Goal: Task Accomplishment & Management: Complete application form

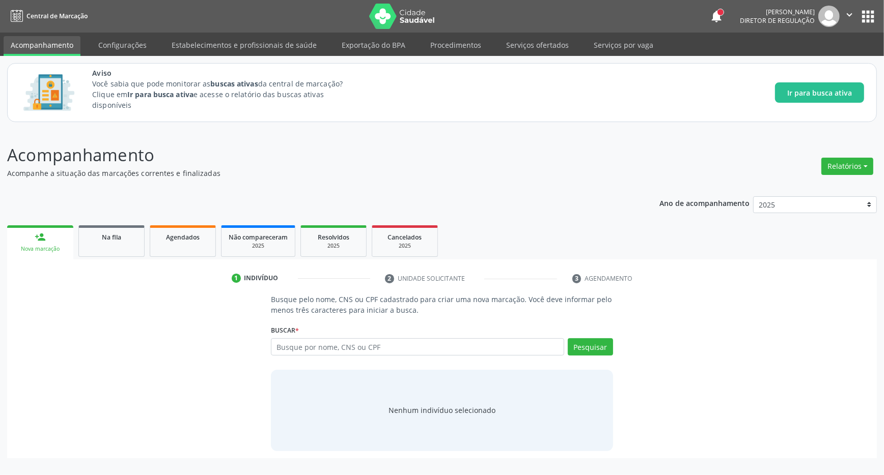
click at [372, 349] on input "text" at bounding box center [417, 347] width 293 height 17
type input "701407624978937"
click at [595, 344] on button "Pesquisar" at bounding box center [590, 347] width 45 height 17
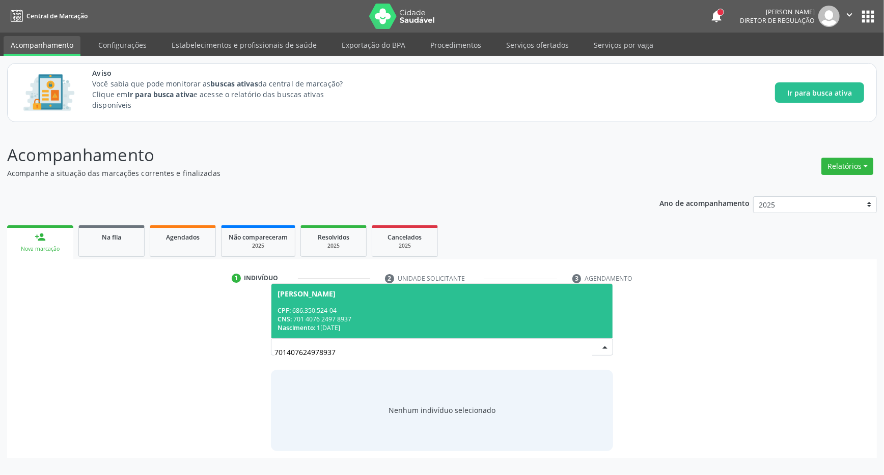
click at [369, 298] on div "Maria Genilda Alves" at bounding box center [441, 294] width 329 height 8
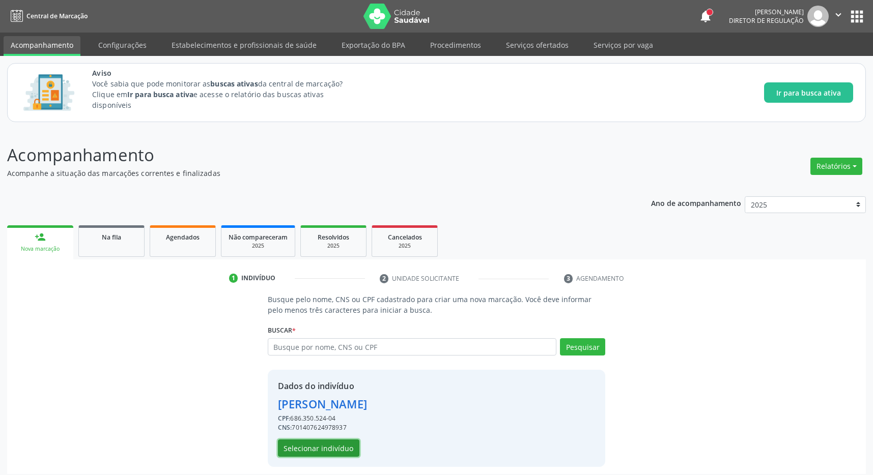
click at [334, 443] on button "Selecionar indivíduo" at bounding box center [318, 448] width 81 height 17
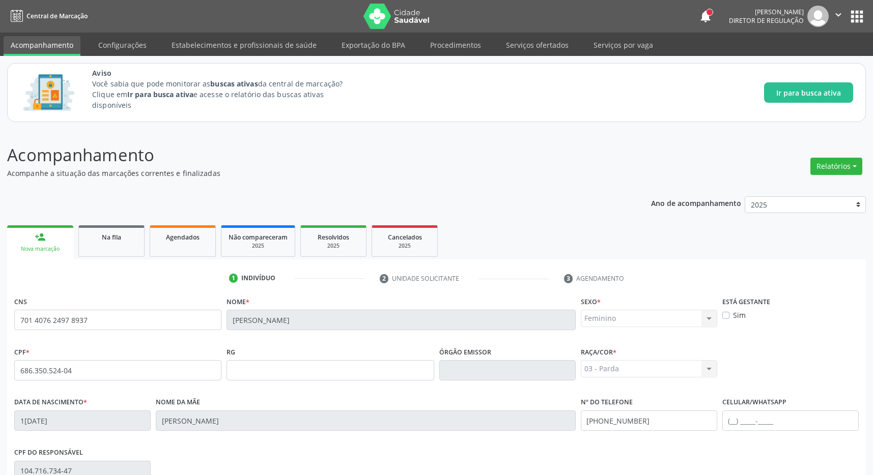
scroll to position [151, 0]
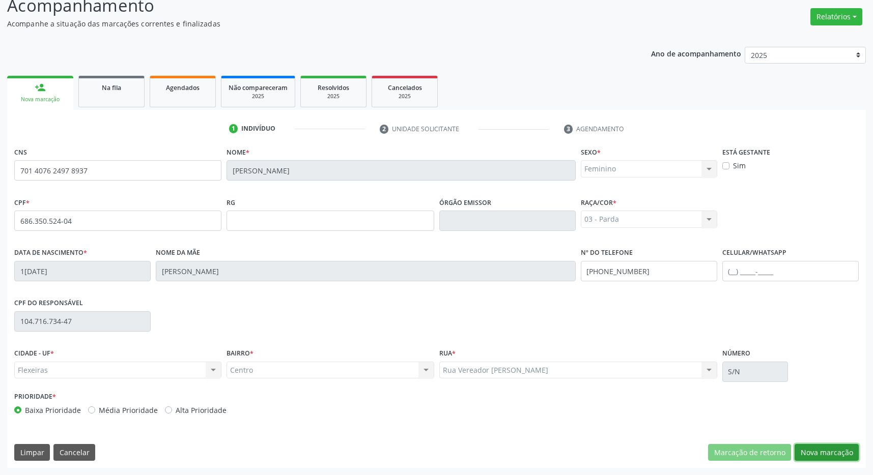
click at [814, 451] on button "Nova marcação" at bounding box center [827, 452] width 64 height 17
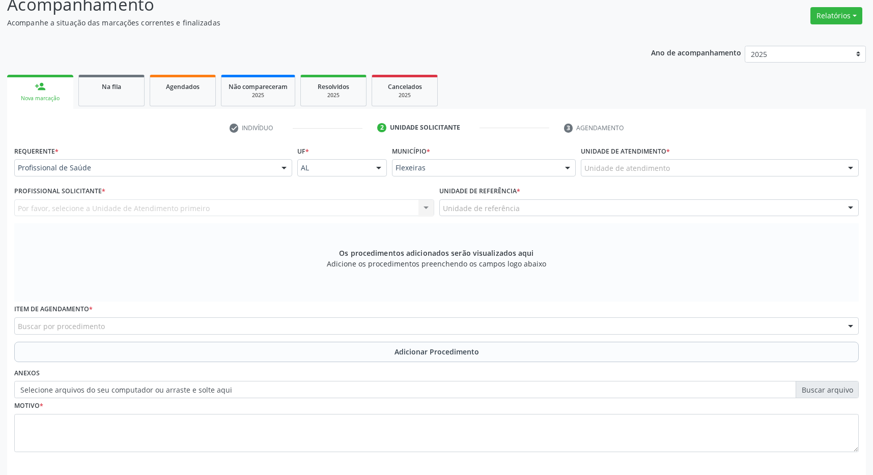
click at [736, 170] on div "Unidade de atendimento" at bounding box center [720, 167] width 278 height 17
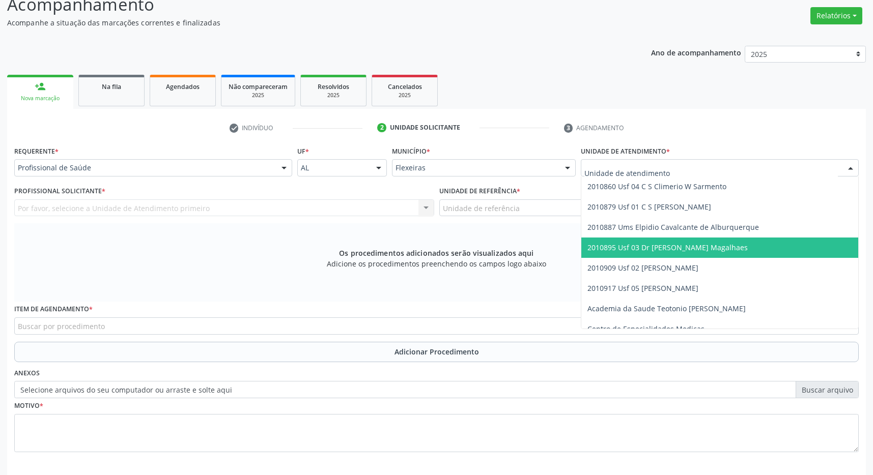
click at [717, 252] on span "2010895 Usf 03 Dr [PERSON_NAME] Magalhaes" at bounding box center [667, 248] width 160 height 10
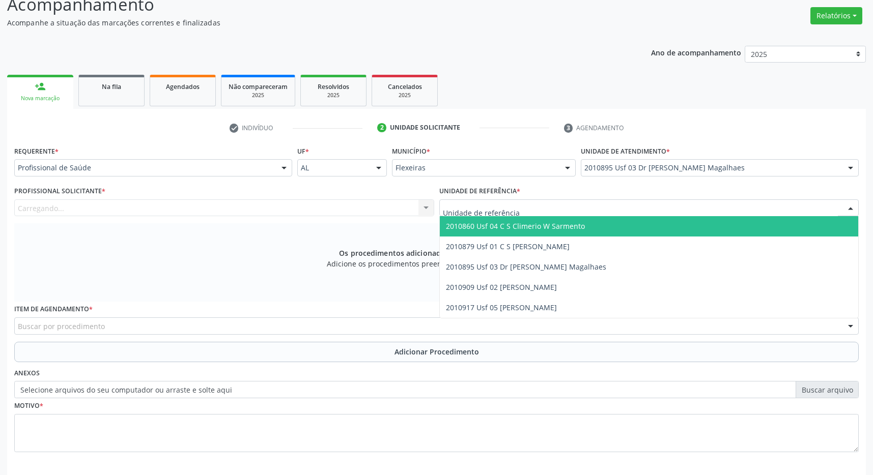
click at [697, 211] on div at bounding box center [649, 208] width 420 height 17
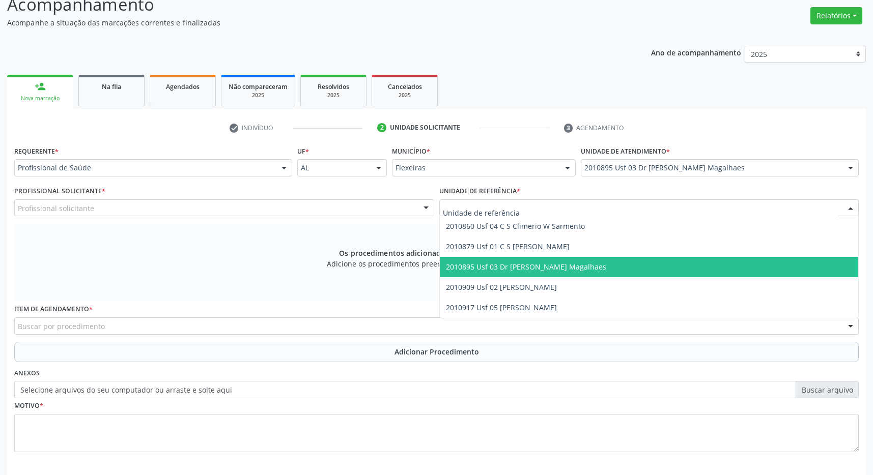
click at [684, 263] on span "2010895 Usf 03 Dr [PERSON_NAME] Magalhaes" at bounding box center [649, 267] width 419 height 20
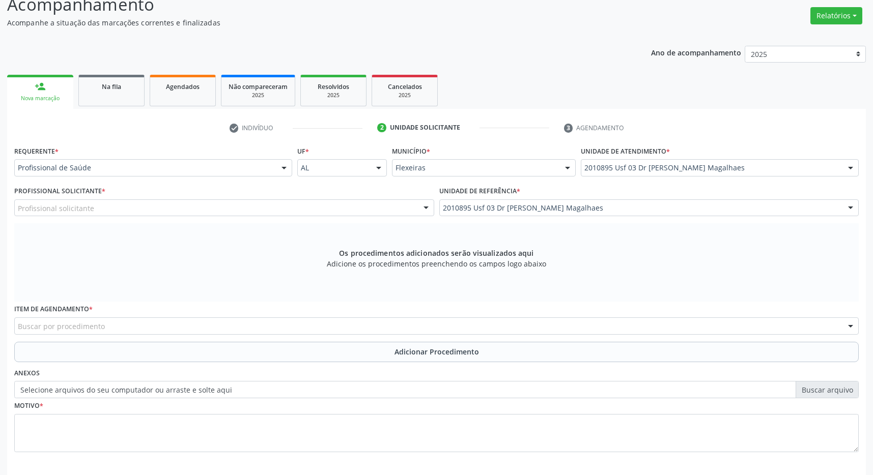
click at [313, 211] on div "Profissional solicitante" at bounding box center [224, 208] width 420 height 17
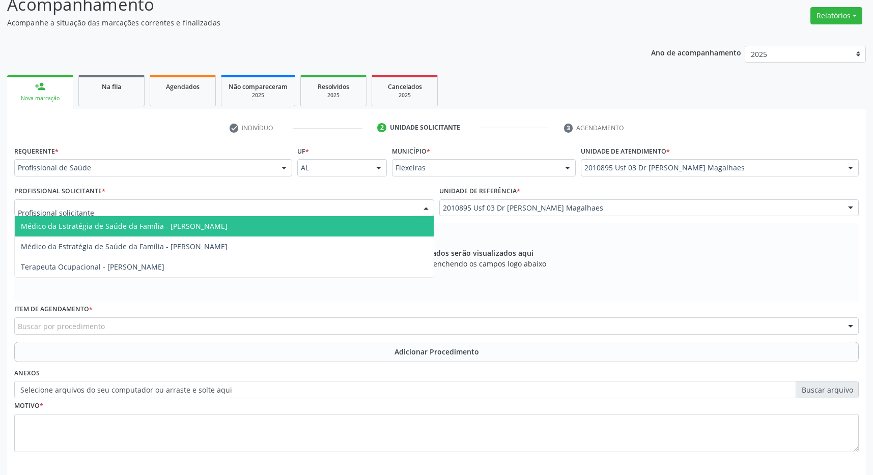
click at [311, 229] on span "Médico da Estratégia de Saúde da Família - Caroline Calixto Barros Sampaio Fern…" at bounding box center [224, 226] width 419 height 20
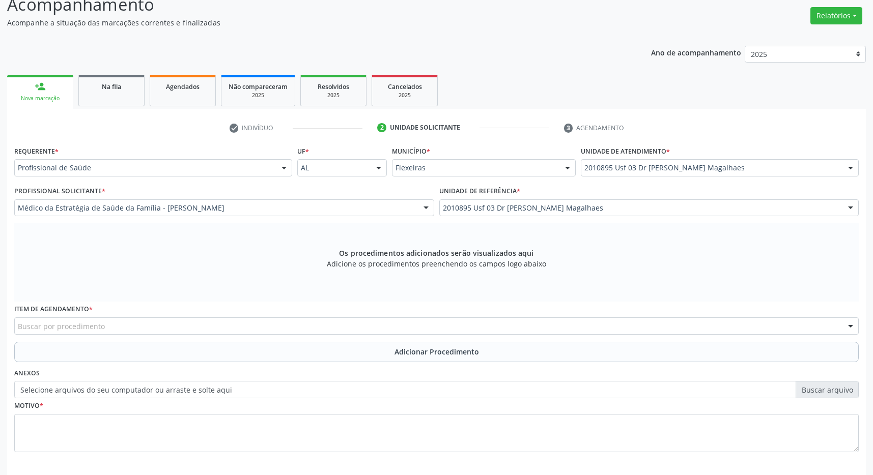
click at [247, 337] on div "Item de agendamento * Buscar por procedimento 0304070076 - .Quimioterapia de Le…" at bounding box center [437, 322] width 850 height 40
click at [247, 330] on div "Buscar por procedimento" at bounding box center [436, 326] width 845 height 17
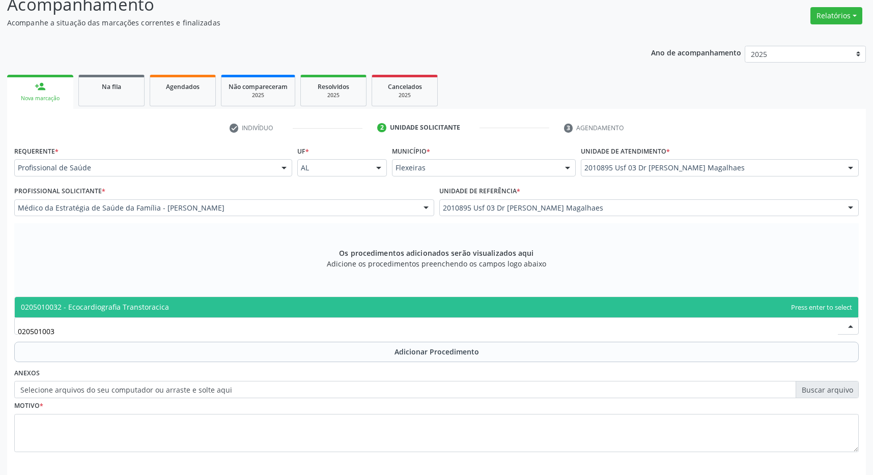
type input "0205010032"
click at [253, 311] on span "0205010032 - Ecocardiografia Transtoracica" at bounding box center [437, 307] width 844 height 20
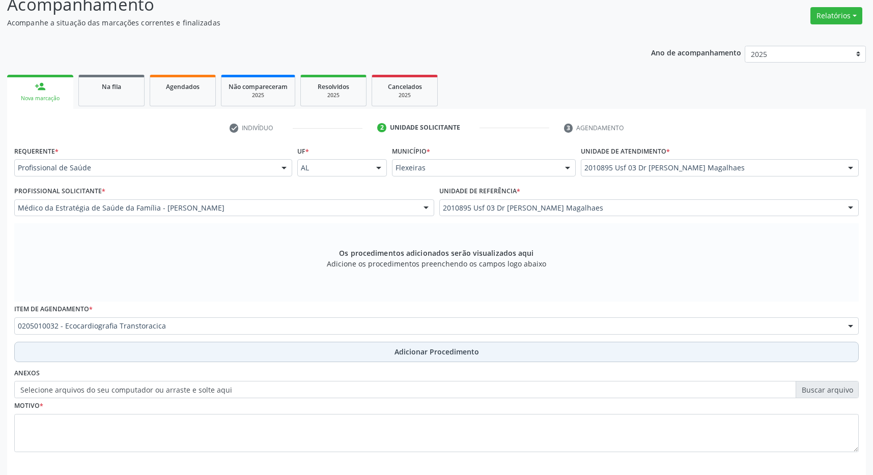
click at [390, 351] on button "Adicionar Procedimento" at bounding box center [436, 352] width 845 height 20
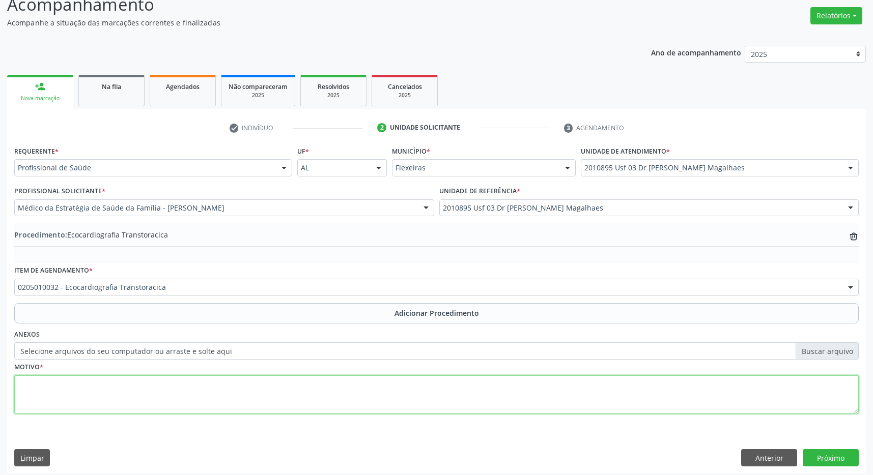
click at [251, 405] on textarea at bounding box center [436, 395] width 845 height 39
type textarea "PACIENTE COM HISTORIA FAMILIAR DE IAM"
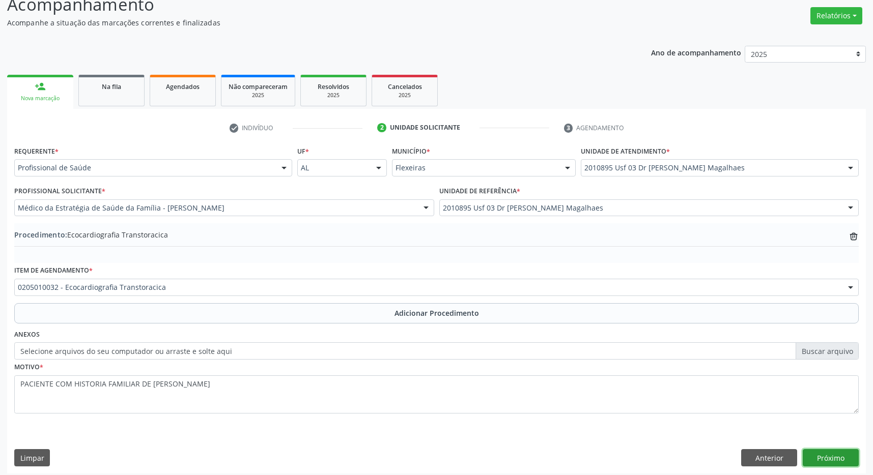
click at [846, 455] on button "Próximo" at bounding box center [831, 458] width 56 height 17
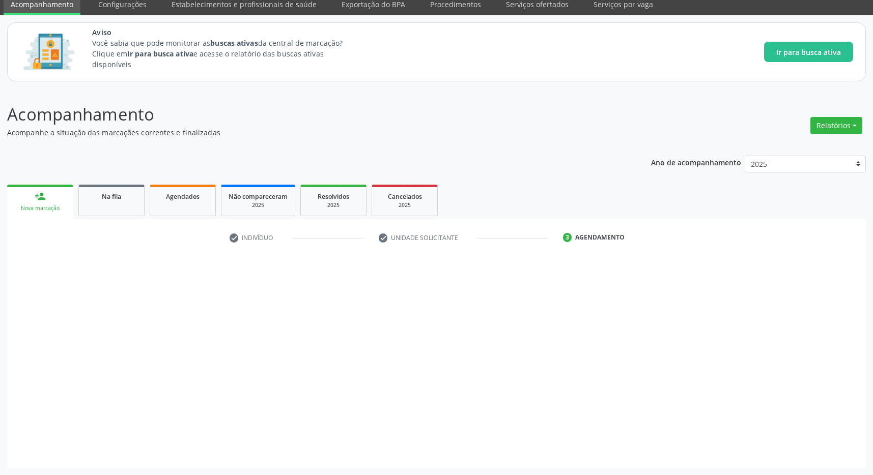
scroll to position [42, 0]
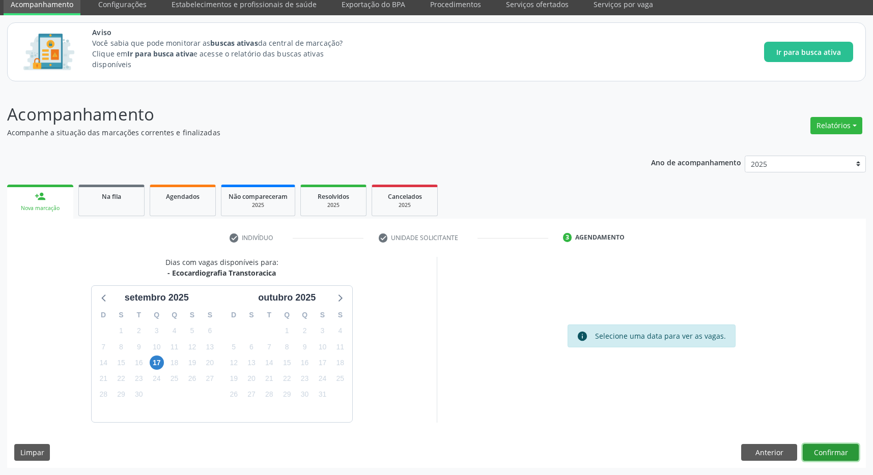
click at [819, 448] on button "Confirmar" at bounding box center [831, 452] width 56 height 17
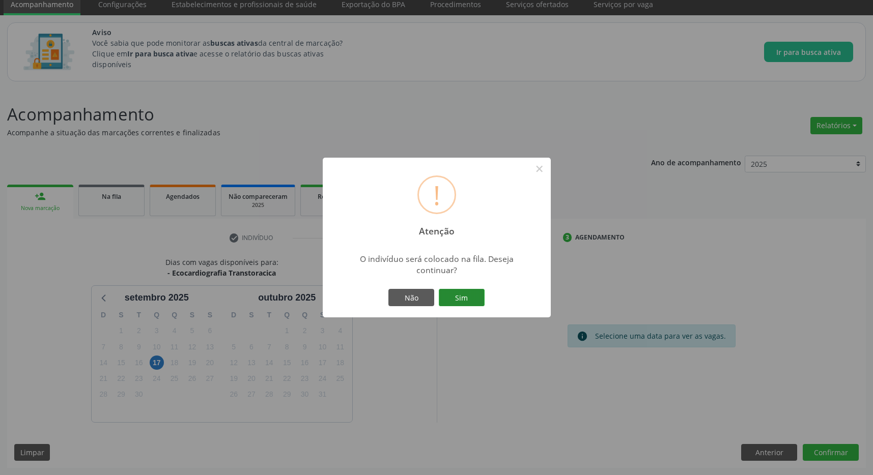
click at [470, 300] on button "Sim" at bounding box center [462, 297] width 46 height 17
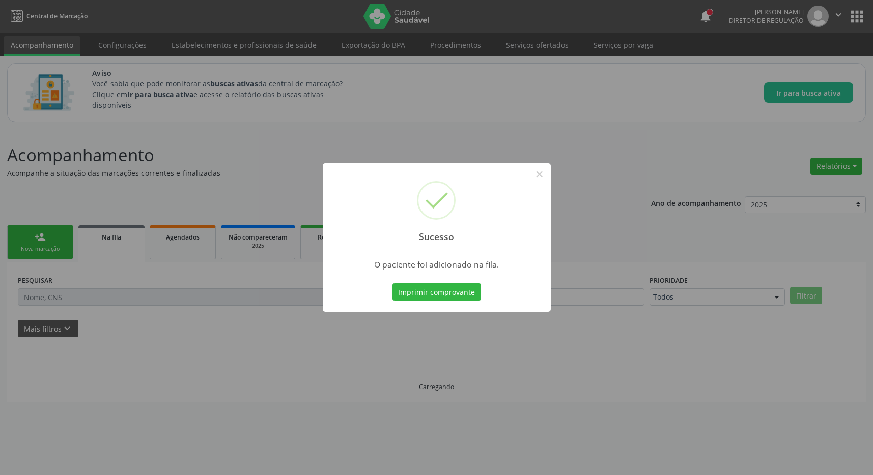
scroll to position [0, 0]
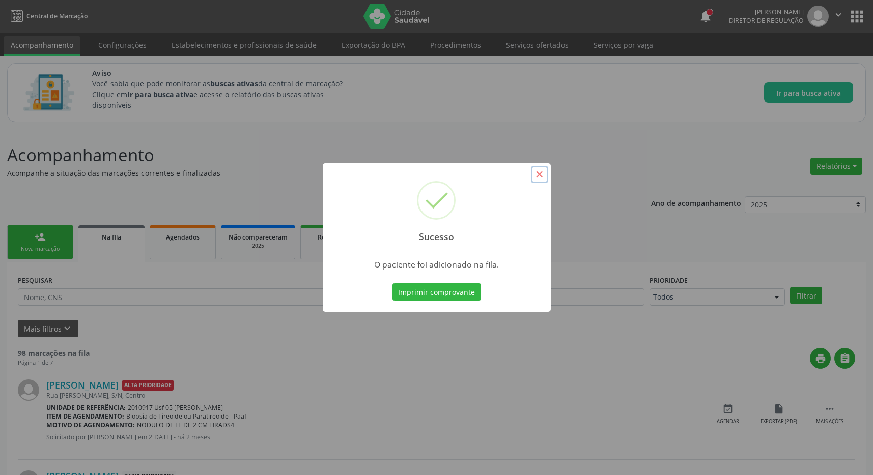
click at [537, 178] on button "×" at bounding box center [539, 174] width 17 height 17
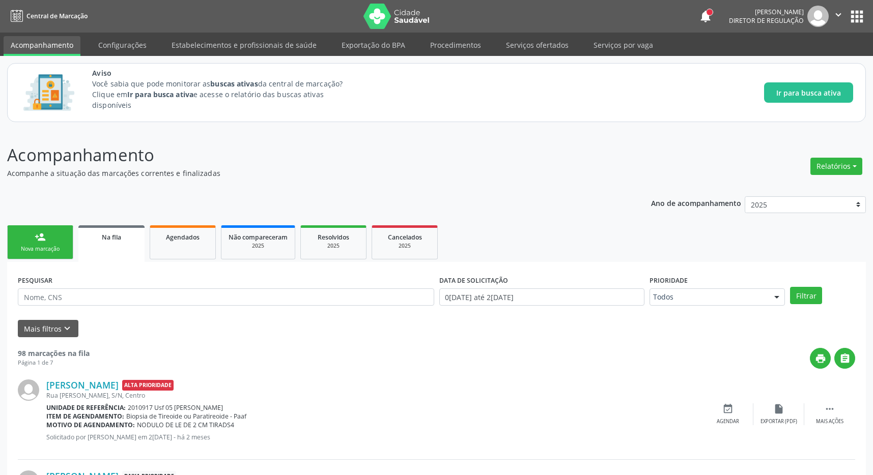
click at [860, 11] on button "apps" at bounding box center [857, 17] width 18 height 18
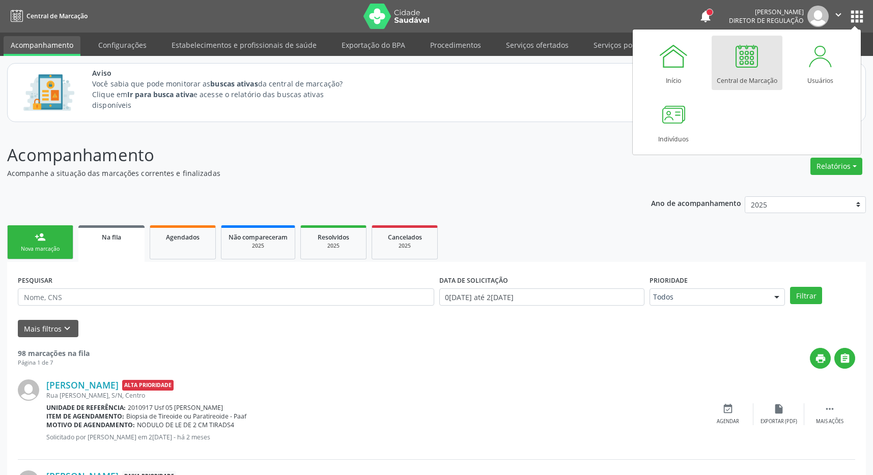
click at [749, 63] on div at bounding box center [747, 56] width 31 height 31
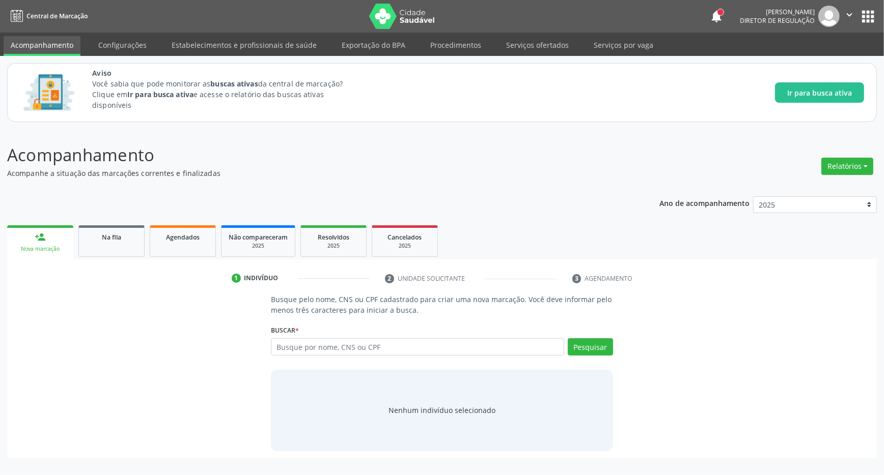
drag, startPoint x: 0, startPoint y: 0, endPoint x: 283, endPoint y: 339, distance: 441.0
click at [283, 346] on input "text" at bounding box center [417, 347] width 293 height 17
type input "702604236895442"
click at [572, 348] on button "Pesquisar" at bounding box center [590, 347] width 45 height 17
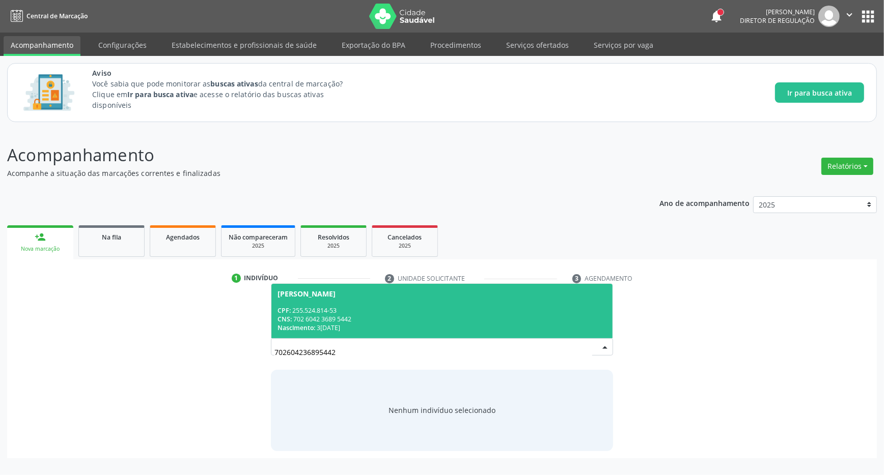
click at [371, 311] on div "CPF: 255.524.814-53" at bounding box center [441, 310] width 329 height 9
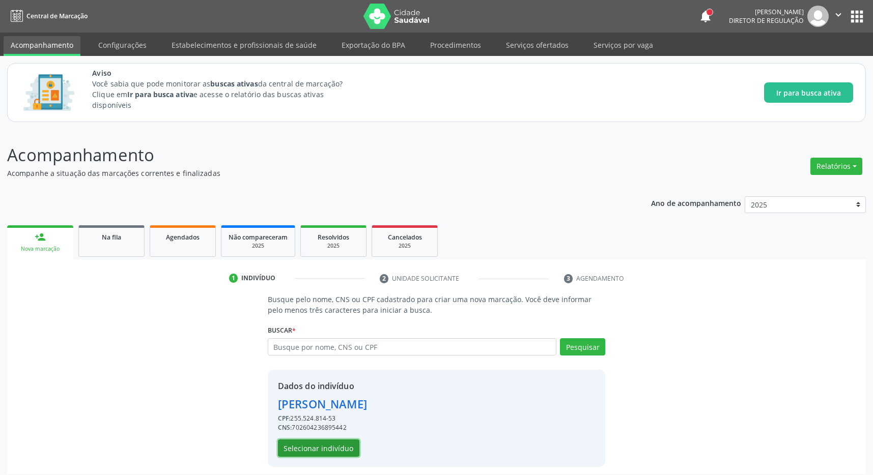
click at [318, 450] on button "Selecionar indivíduo" at bounding box center [318, 448] width 81 height 17
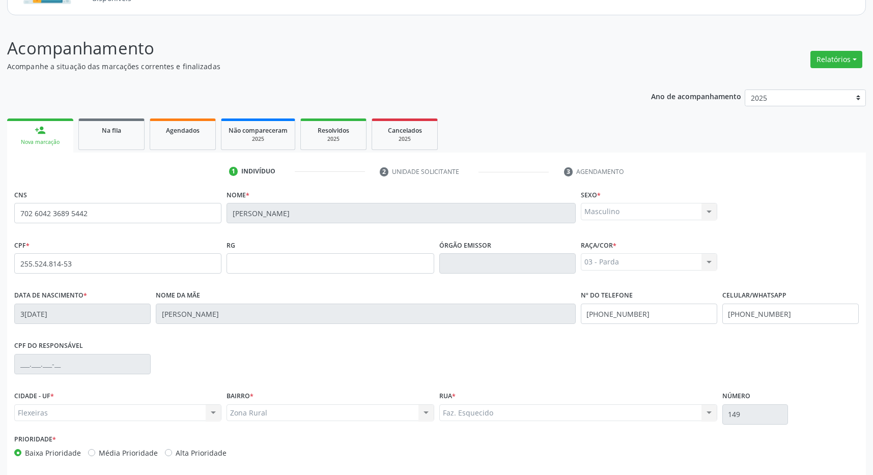
scroll to position [151, 0]
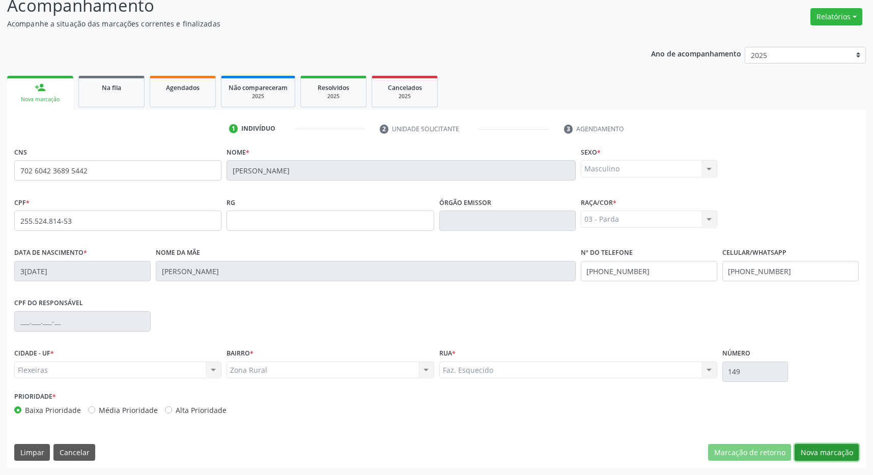
click at [837, 452] on button "Nova marcação" at bounding box center [827, 452] width 64 height 17
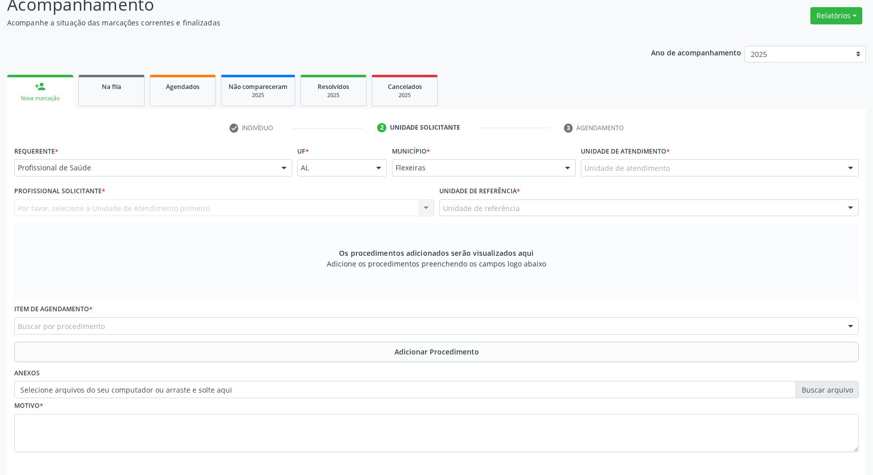
scroll to position [196, 0]
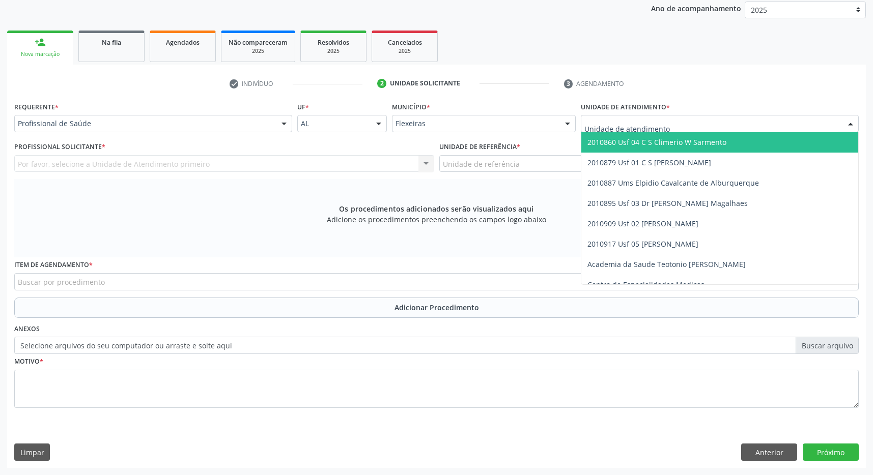
click at [624, 125] on input "text" at bounding box center [711, 129] width 254 height 20
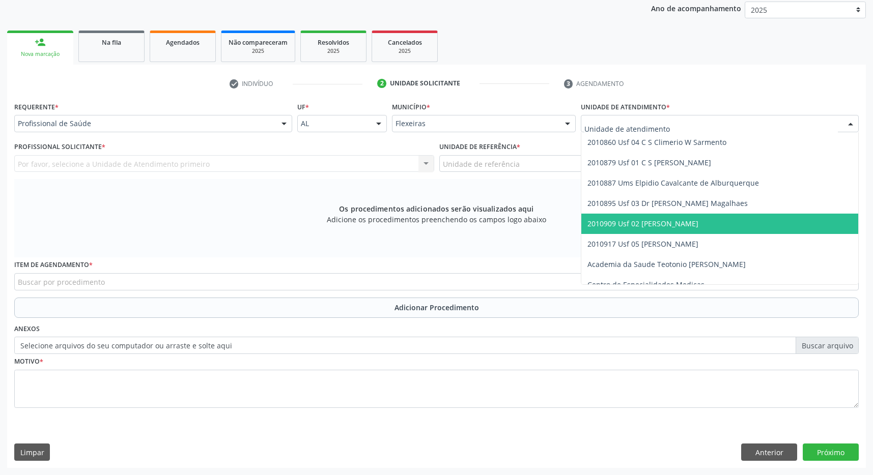
click at [686, 220] on span "2010909 Usf 02 [PERSON_NAME]" at bounding box center [642, 224] width 111 height 10
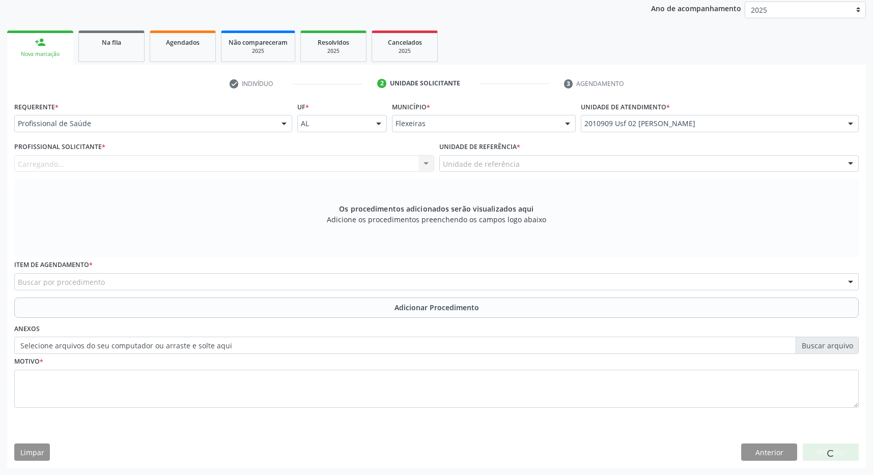
click at [680, 164] on div "Unidade de referência" at bounding box center [649, 163] width 420 height 17
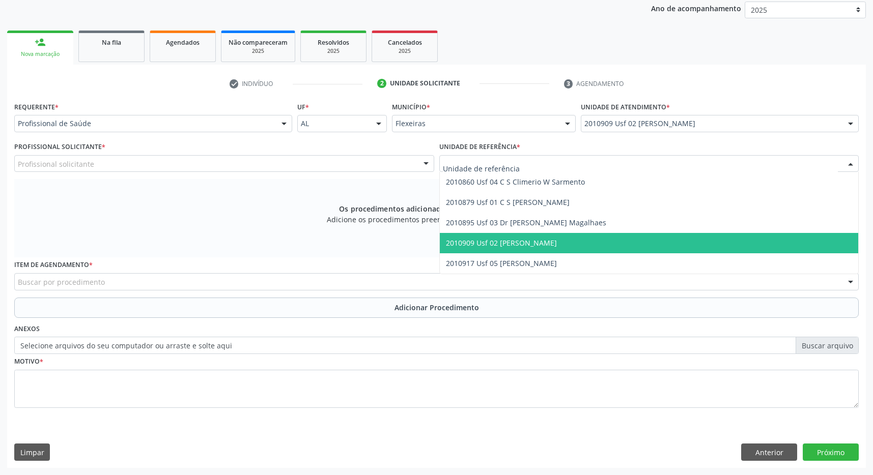
click at [680, 235] on span "2010909 Usf 02 [PERSON_NAME]" at bounding box center [649, 243] width 419 height 20
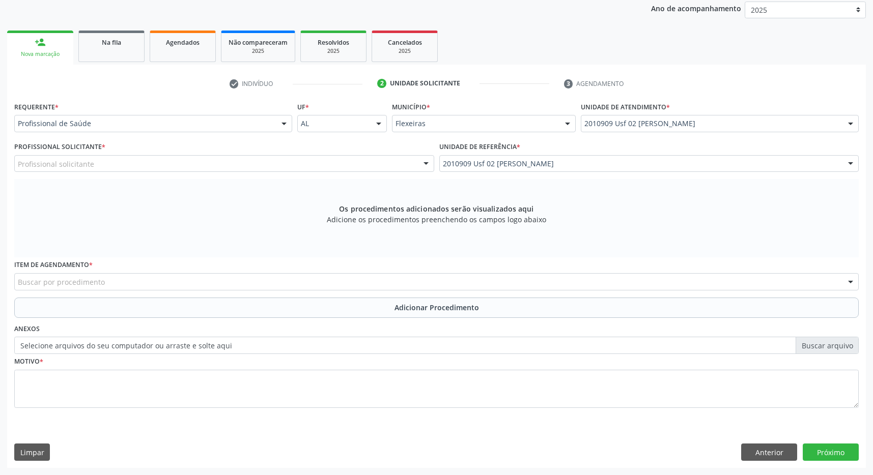
click at [339, 165] on div "Profissional solicitante" at bounding box center [224, 163] width 420 height 17
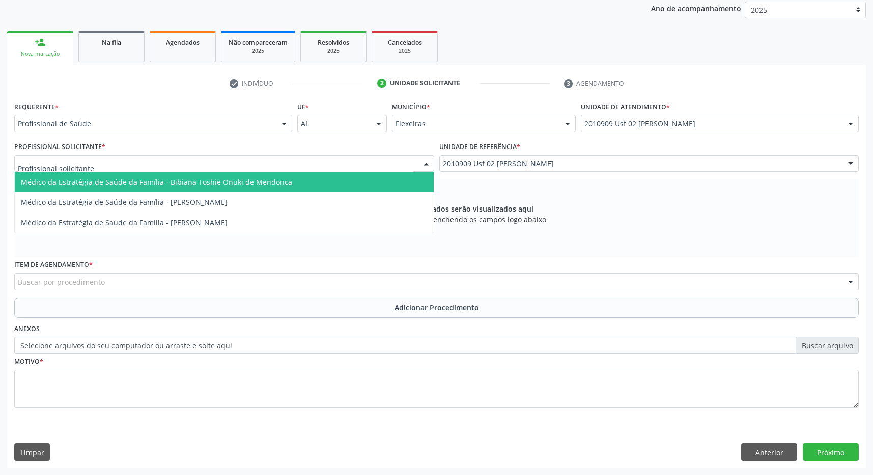
click at [330, 184] on span "Médico da Estratégia de Saúde da Família - Bibiana Toshie Onuki de Mendonca" at bounding box center [224, 182] width 419 height 20
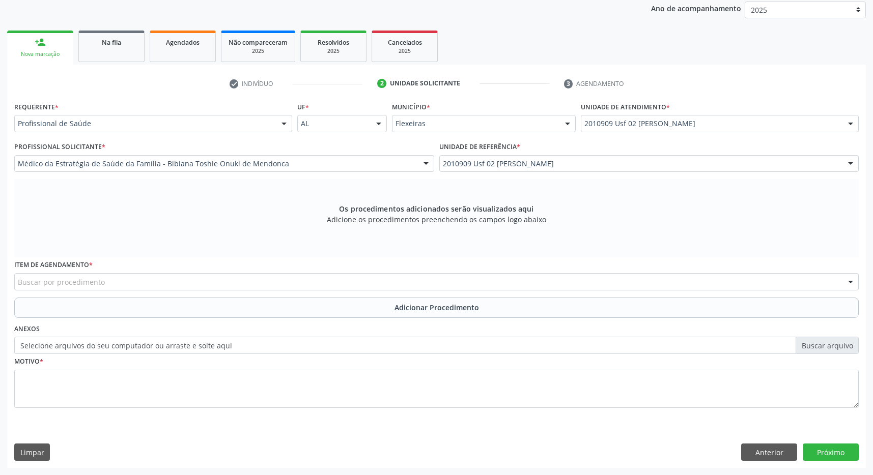
click at [300, 283] on div "Buscar por procedimento" at bounding box center [436, 281] width 845 height 17
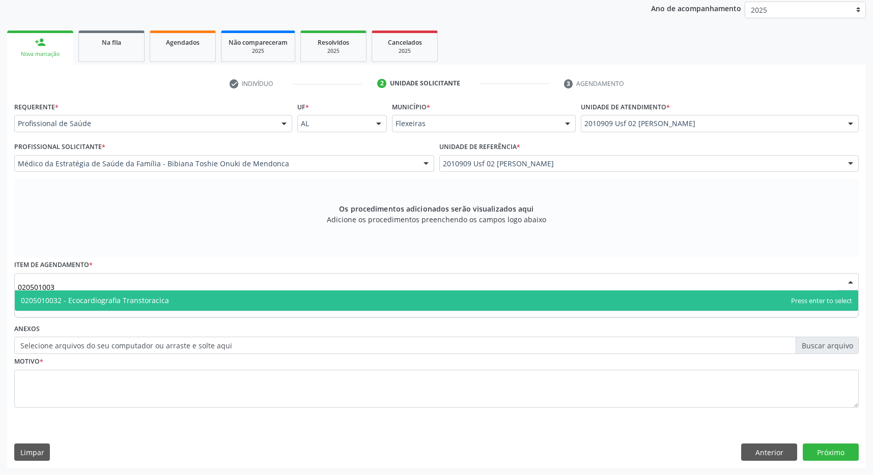
type input "0205010032"
click at [308, 298] on span "0205010032 - Ecocardiografia Transtoracica" at bounding box center [437, 301] width 844 height 20
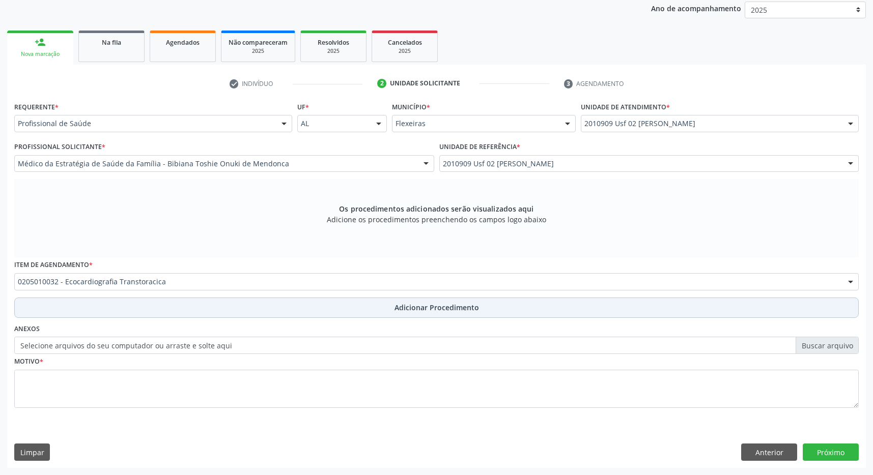
click at [365, 307] on button "Adicionar Procedimento" at bounding box center [436, 308] width 845 height 20
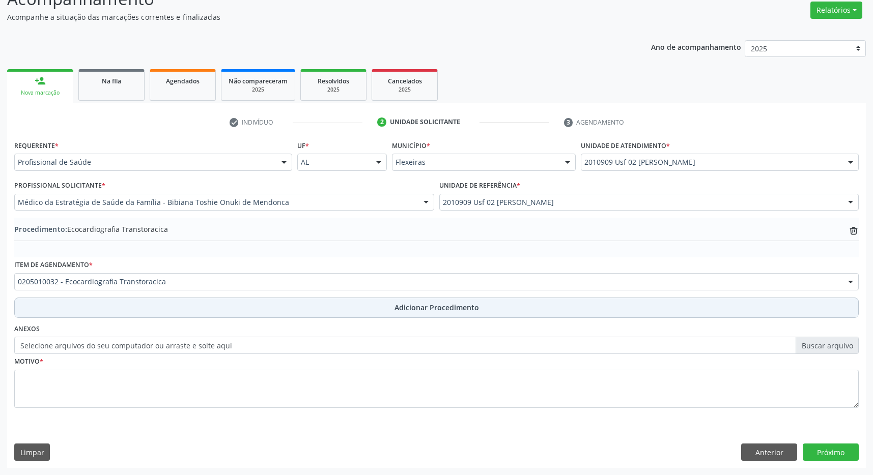
scroll to position [157, 0]
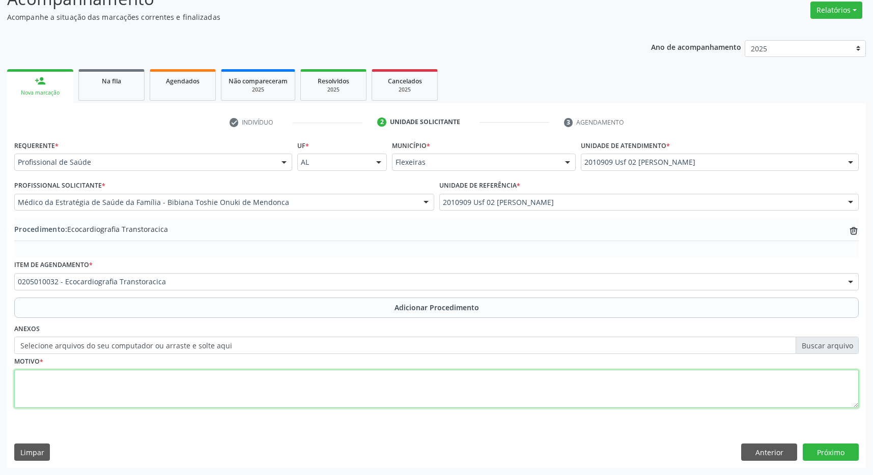
click at [318, 387] on textarea at bounding box center [436, 389] width 845 height 39
click at [362, 377] on textarea "PACIENTE COM HISTORIA DE DOR TORACICA RETROESTERNAL, QUE IRRADIA PARA ESCAPULA …" at bounding box center [436, 389] width 845 height 39
type textarea "PACIENTE COM HISTORIA DE DOR TORÁCICA RETROESTERNAL, QUE IRRADIA PARA ESCAPULA …"
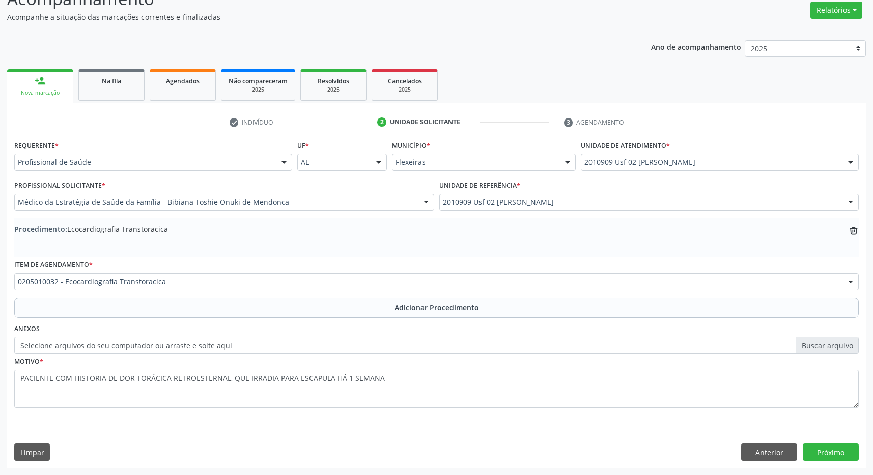
click at [117, 437] on div "Requerente * Profissional de Saúde Profissional de Saúde Paciente Nenhum result…" at bounding box center [436, 303] width 859 height 330
click at [840, 450] on button "Próximo" at bounding box center [831, 452] width 56 height 17
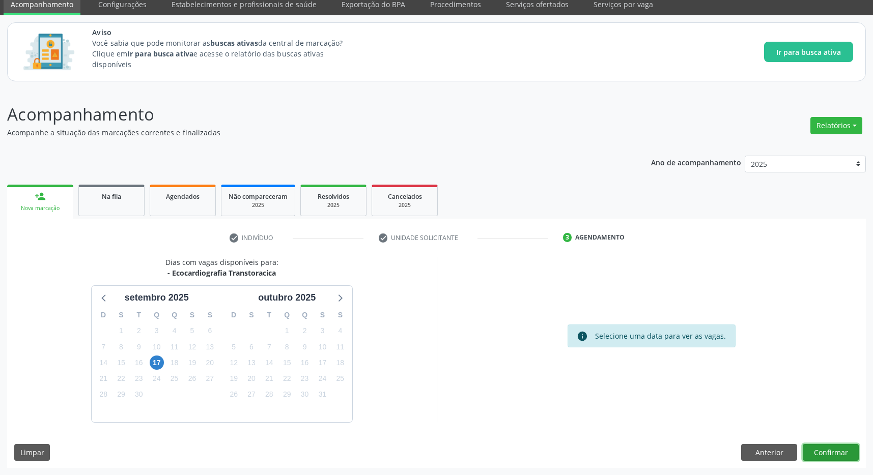
click at [840, 455] on button "Confirmar" at bounding box center [831, 452] width 56 height 17
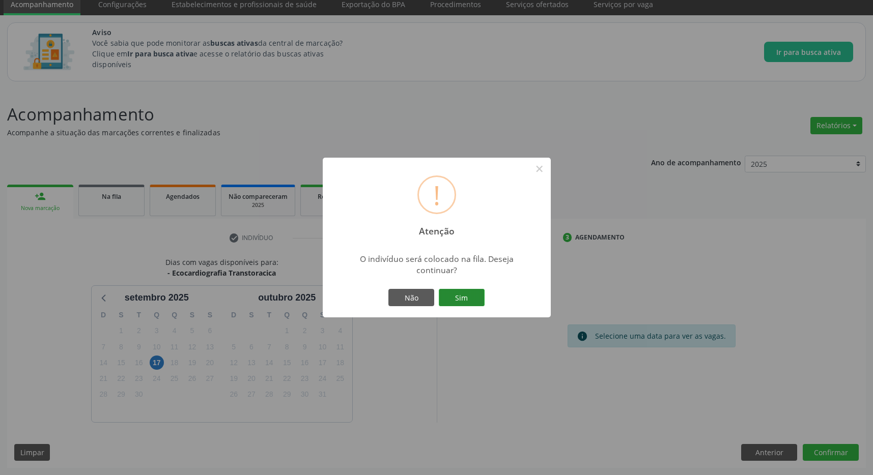
click at [471, 301] on button "Sim" at bounding box center [462, 297] width 46 height 17
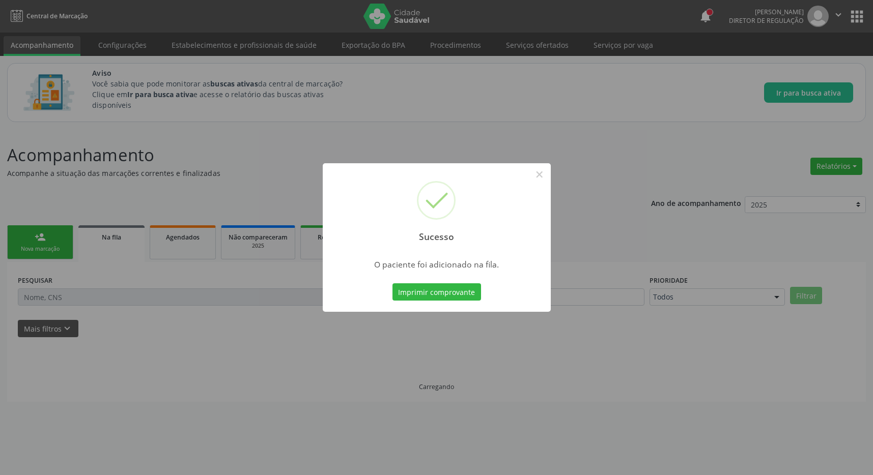
scroll to position [0, 0]
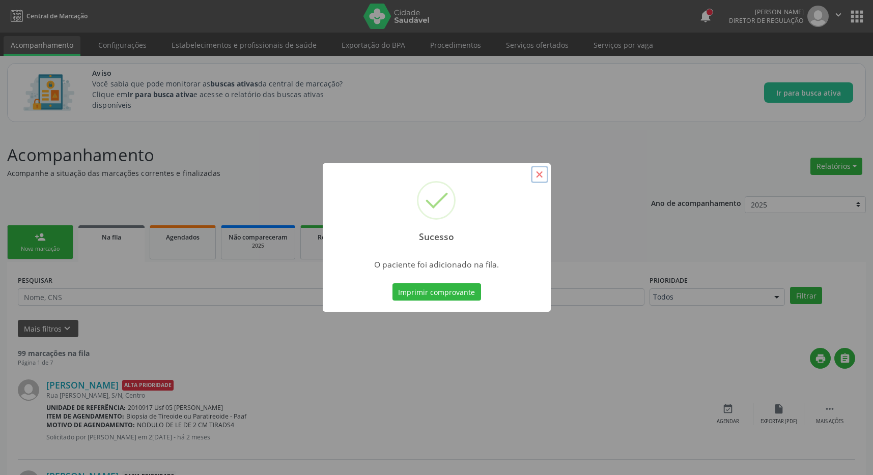
click at [540, 173] on button "×" at bounding box center [539, 174] width 17 height 17
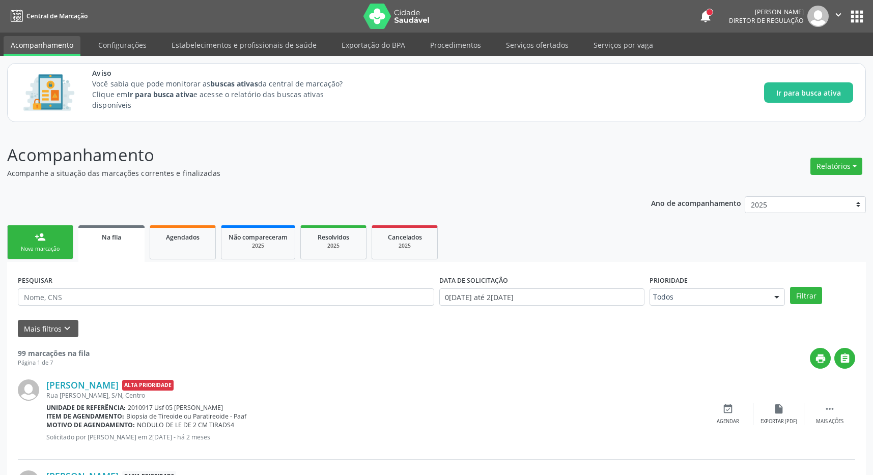
click at [862, 8] on button "apps" at bounding box center [857, 17] width 18 height 18
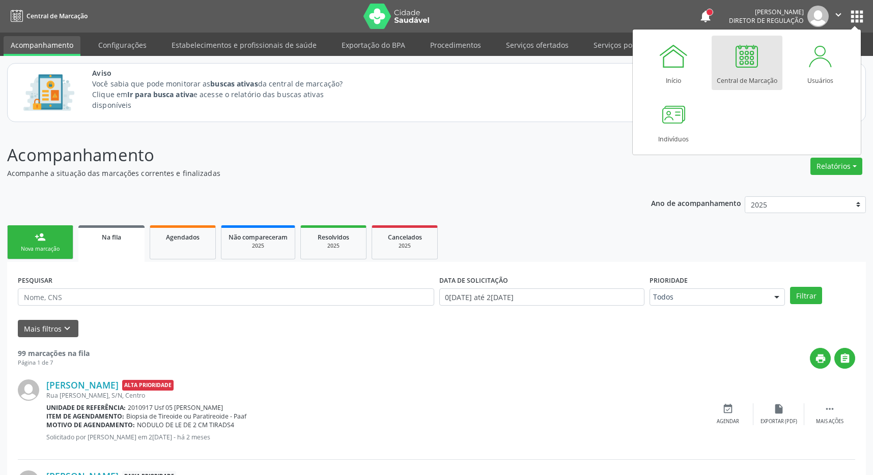
click at [748, 64] on div at bounding box center [747, 56] width 31 height 31
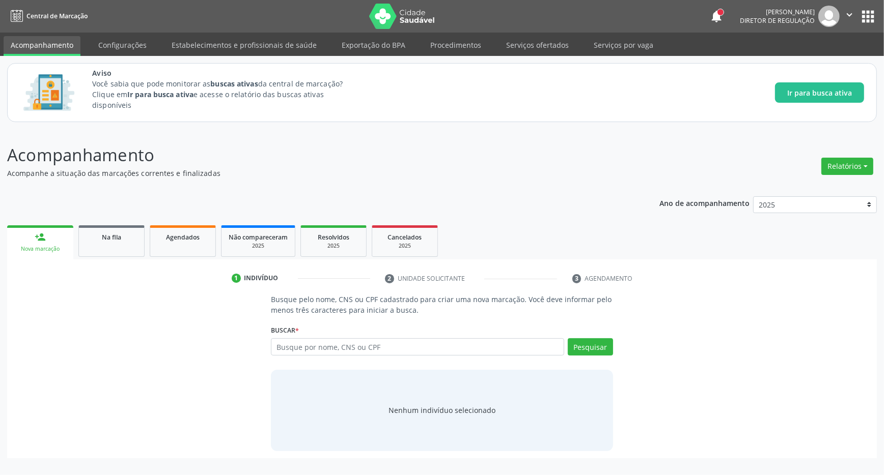
click at [313, 348] on input "text" at bounding box center [417, 347] width 293 height 17
type input "708207645341244"
click at [591, 354] on button "Pesquisar" at bounding box center [590, 347] width 45 height 17
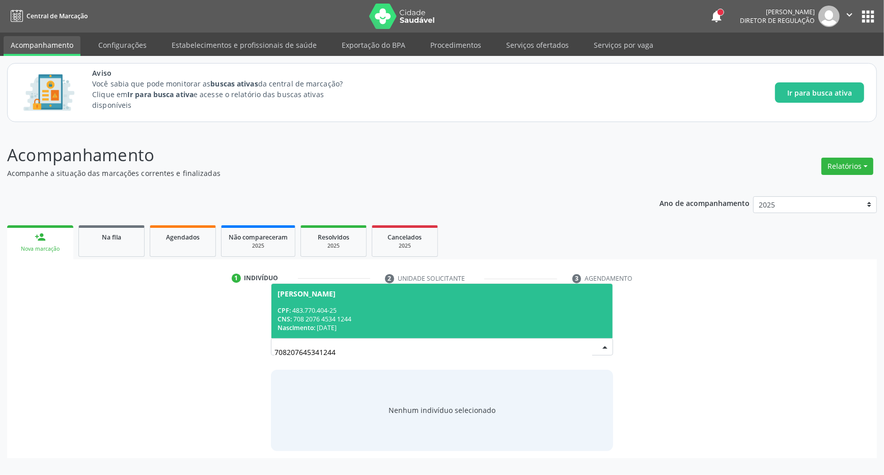
click at [393, 303] on span "José Cícero dos Santos CPF: 483.770.404-25 CNS: 708 2076 4534 1244 Nascimento: …" at bounding box center [441, 311] width 341 height 54
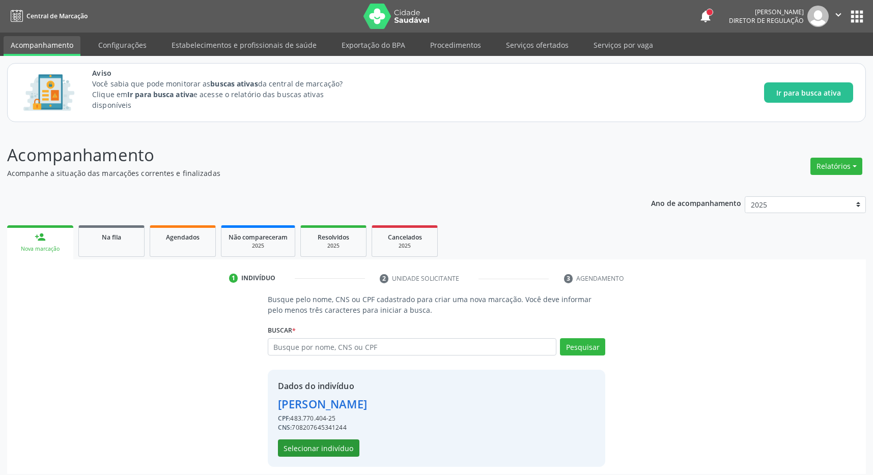
scroll to position [7, 0]
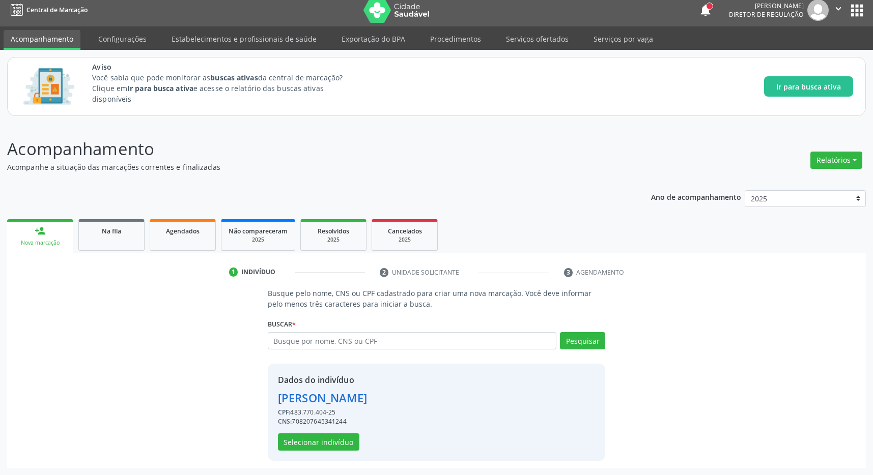
click at [326, 433] on div "Dados do indivíduo José Cícero dos Santos CPF: 483.770.404-25 CNS: 708207645341…" at bounding box center [322, 412] width 89 height 77
click at [326, 435] on button "Selecionar indivíduo" at bounding box center [318, 442] width 81 height 17
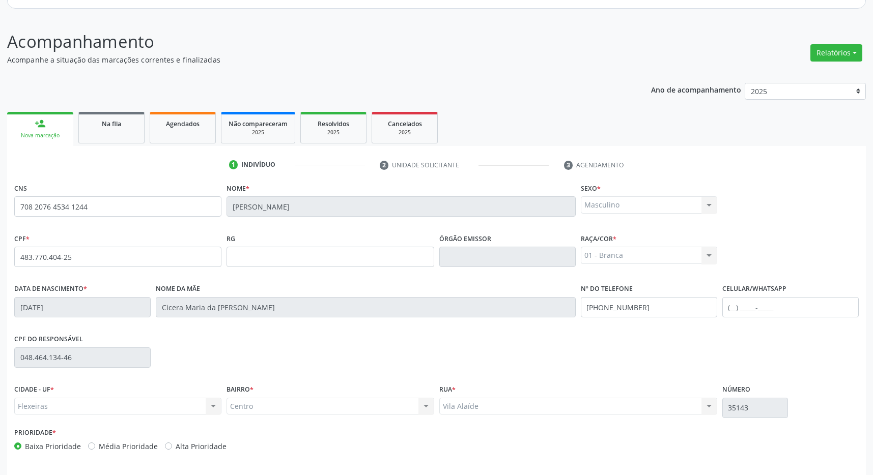
scroll to position [151, 0]
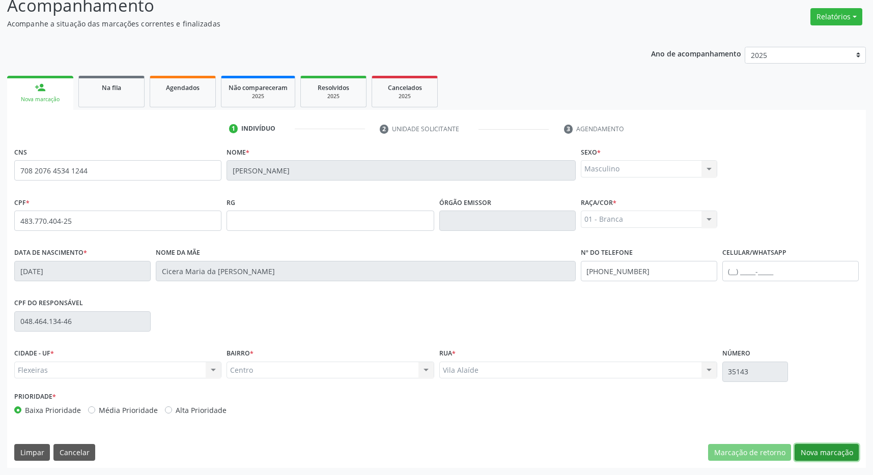
click at [838, 454] on button "Nova marcação" at bounding box center [827, 452] width 64 height 17
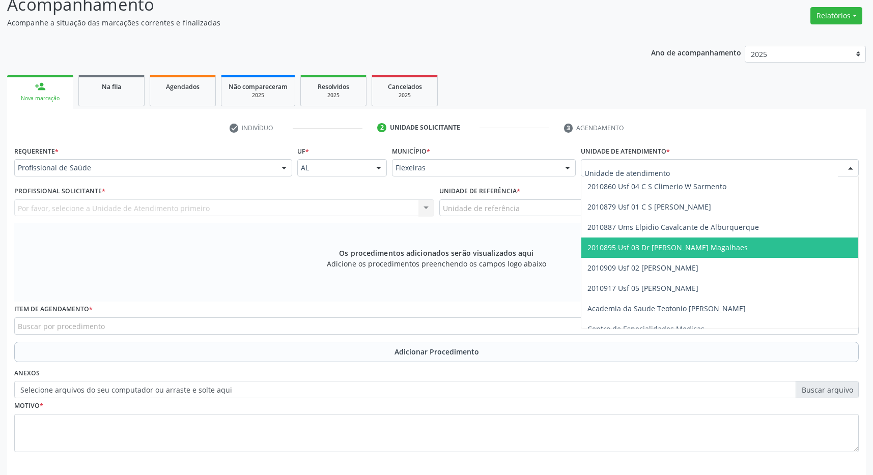
click at [691, 248] on span "2010895 Usf 03 Dr [PERSON_NAME] Magalhaes" at bounding box center [667, 248] width 160 height 10
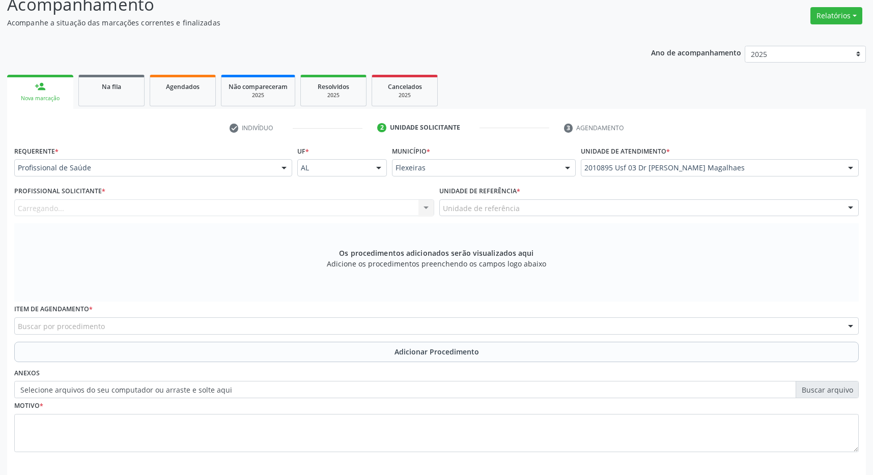
click at [686, 200] on div "Unidade de referência" at bounding box center [649, 208] width 420 height 17
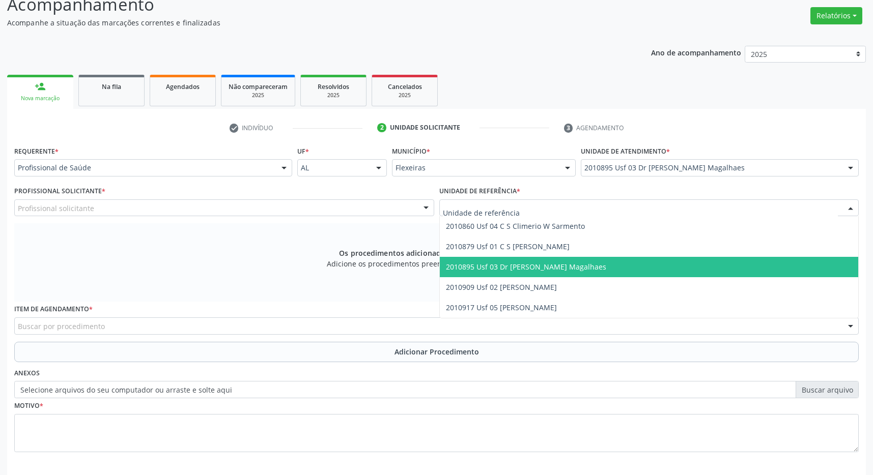
click at [661, 272] on span "2010895 Usf 03 Dr [PERSON_NAME] Magalhaes" at bounding box center [649, 267] width 419 height 20
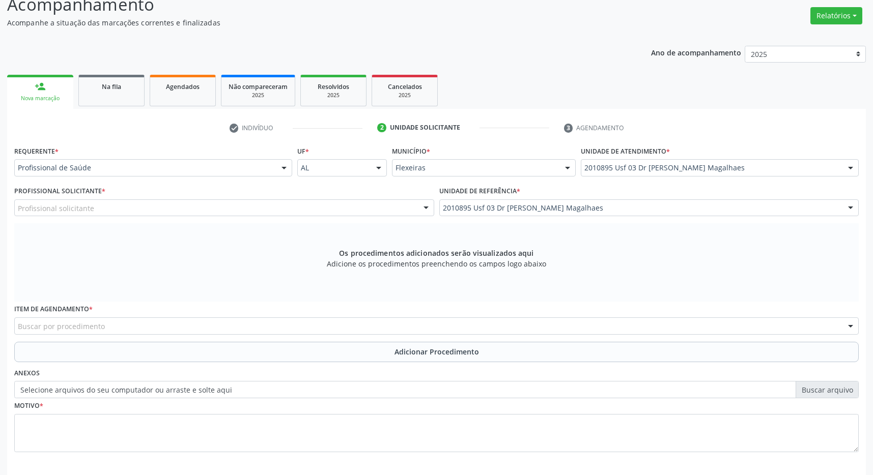
click at [365, 206] on div "Profissional solicitante" at bounding box center [224, 208] width 420 height 17
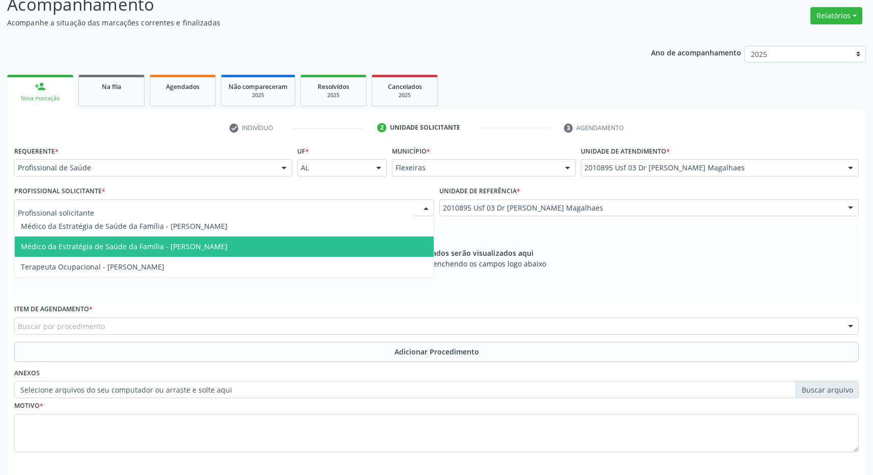
click at [292, 241] on span "Médico da Estratégia de Saúde da Família - Caroline Torres de Almeida" at bounding box center [224, 247] width 419 height 20
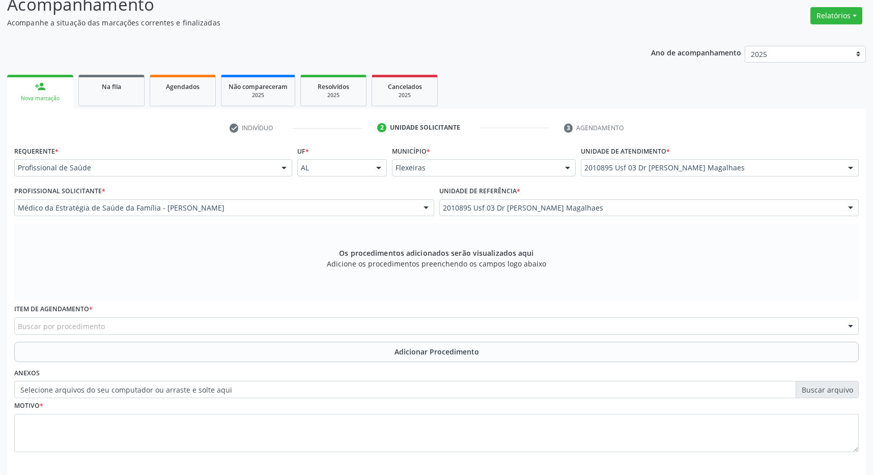
click at [335, 326] on div "Buscar por procedimento" at bounding box center [436, 326] width 845 height 17
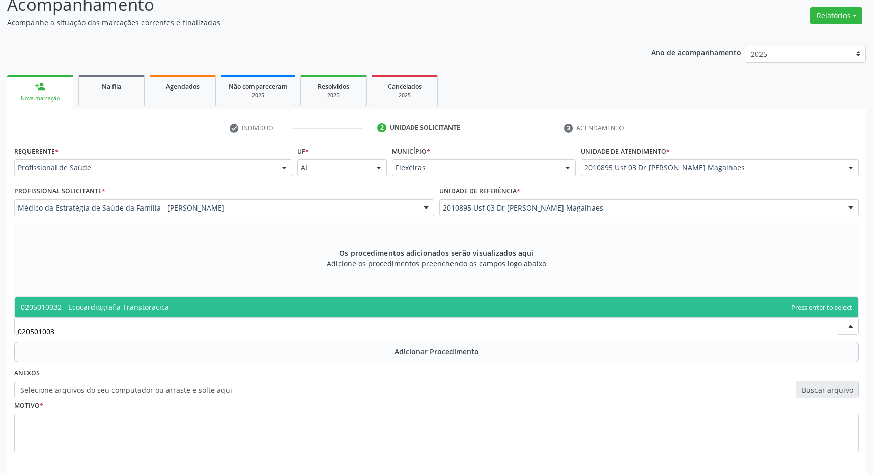
type input "0205010032"
click at [305, 300] on span "0205010032 - Ecocardiografia Transtoracica" at bounding box center [437, 307] width 844 height 20
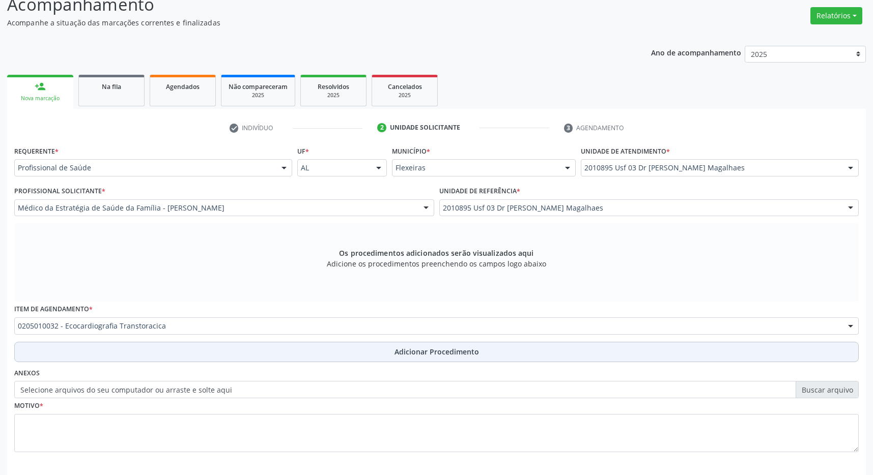
click at [380, 343] on button "Adicionar Procedimento" at bounding box center [436, 352] width 845 height 20
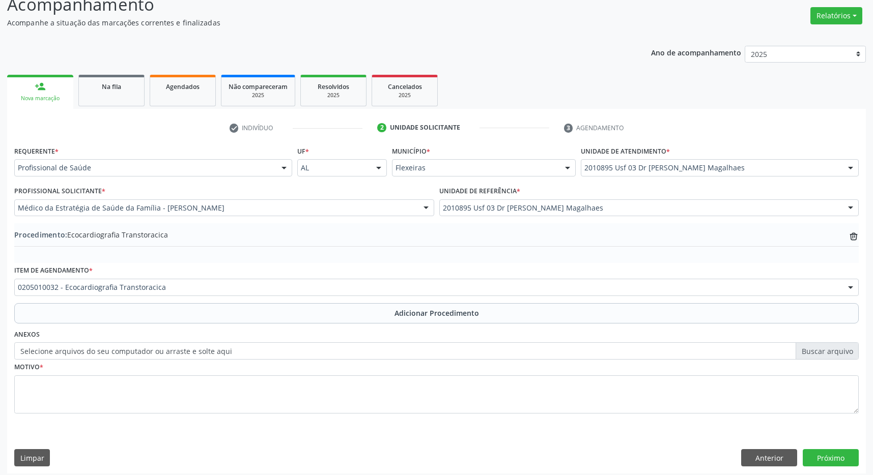
click at [381, 348] on label "Selecione arquivos do seu computador ou arraste e solte aqui" at bounding box center [436, 351] width 845 height 17
click at [381, 348] on input "Selecione arquivos do seu computador ou arraste e solte aqui" at bounding box center [436, 351] width 845 height 17
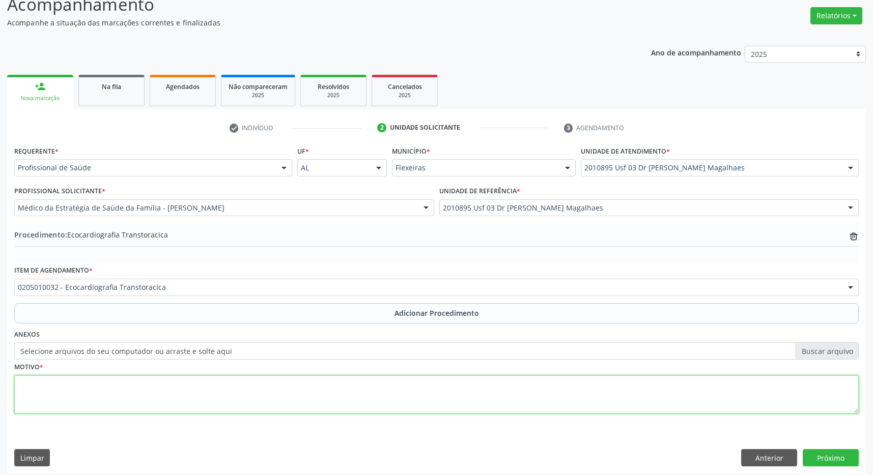
click at [332, 381] on textarea at bounding box center [436, 395] width 845 height 39
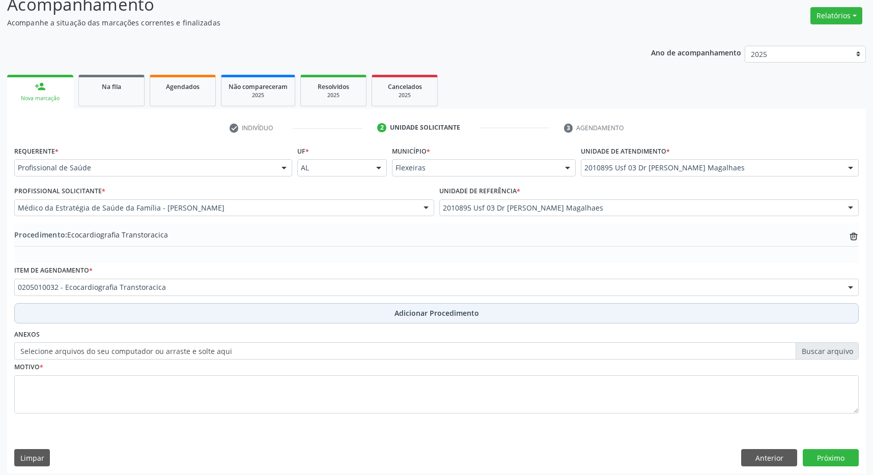
click at [397, 319] on span "Adicionar Procedimento" at bounding box center [437, 313] width 85 height 11
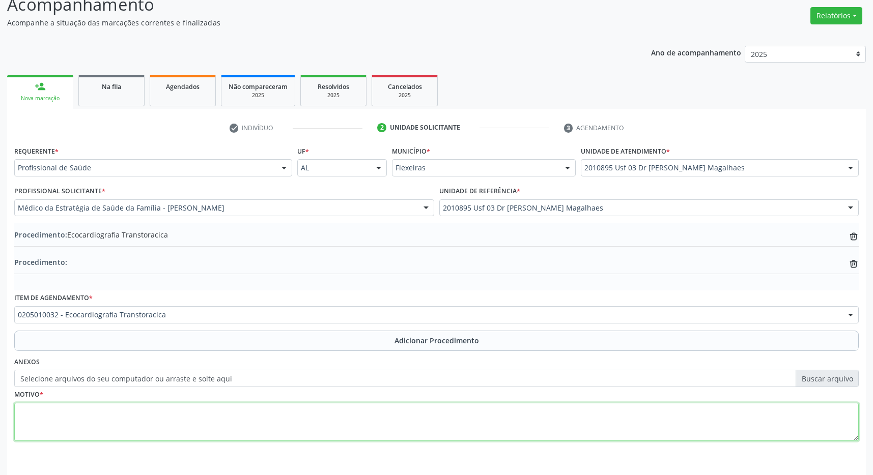
click at [348, 414] on textarea at bounding box center [436, 422] width 845 height 39
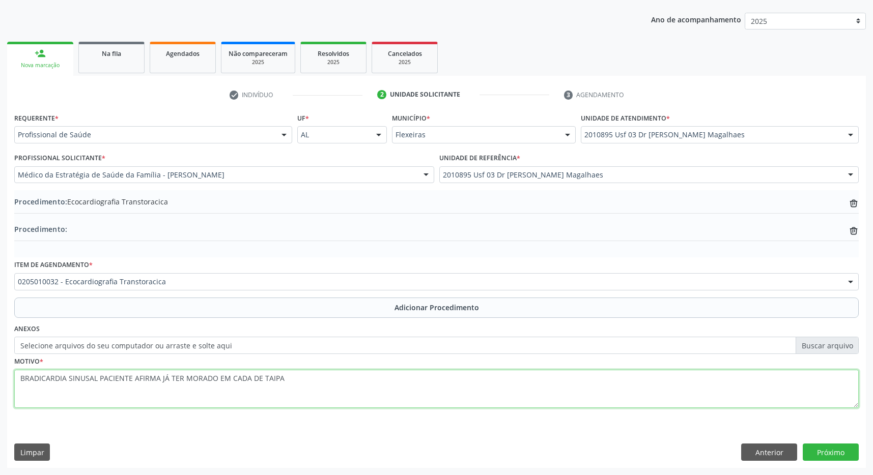
type textarea "BRADICARDIA SINUSAL PACIENTE AFIRMA JÁ TER MORADO EM CADA DE TAIPA"
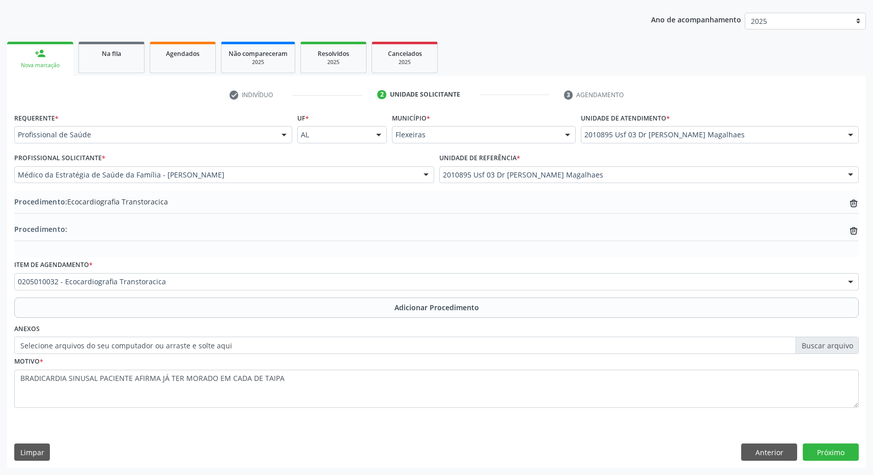
click at [112, 420] on div "Motivo * BRADICARDIA SINUSAL PACIENTE AFIRMA JÁ TER MORADO EM CADA DE TAIPA" at bounding box center [437, 388] width 850 height 68
click at [848, 453] on button "Próximo" at bounding box center [831, 452] width 56 height 17
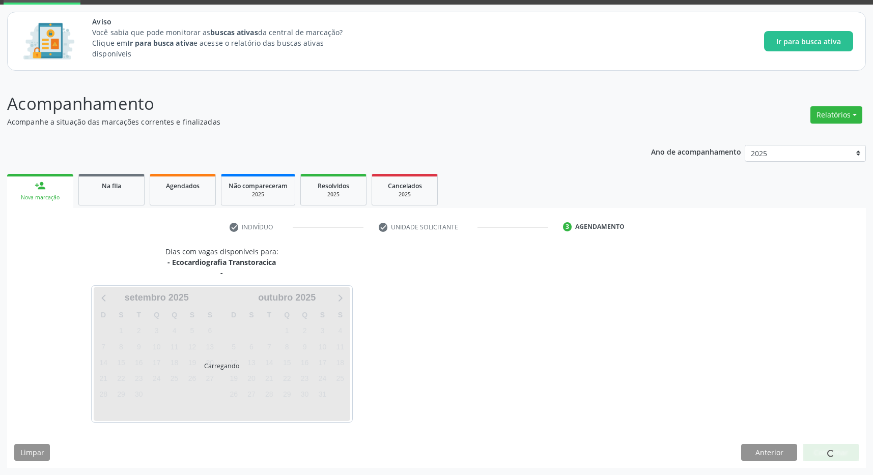
scroll to position [52, 0]
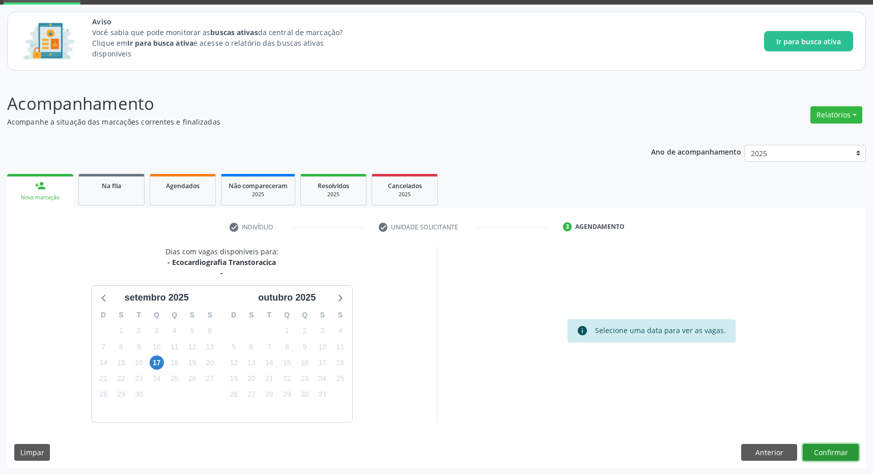
click at [834, 450] on button "Confirmar" at bounding box center [831, 452] width 56 height 17
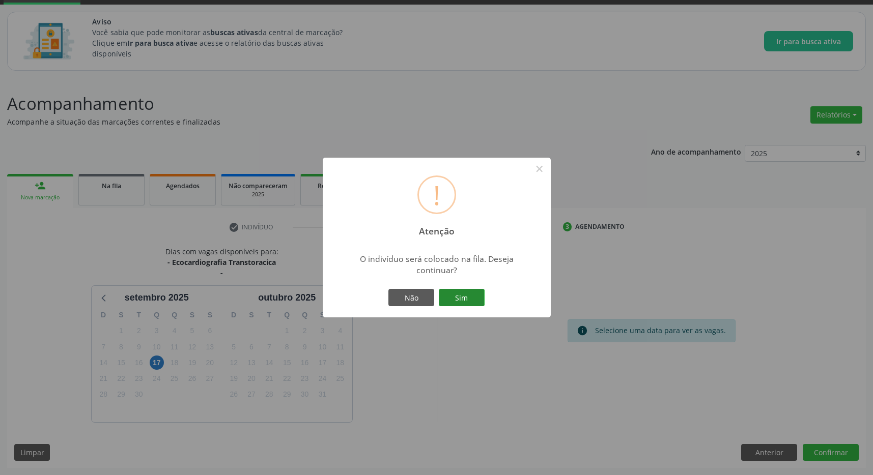
click at [455, 293] on button "Sim" at bounding box center [462, 297] width 46 height 17
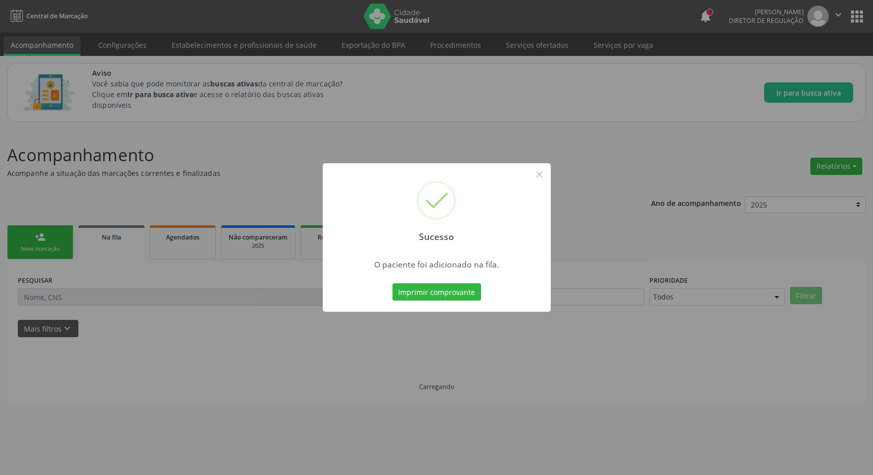
scroll to position [0, 0]
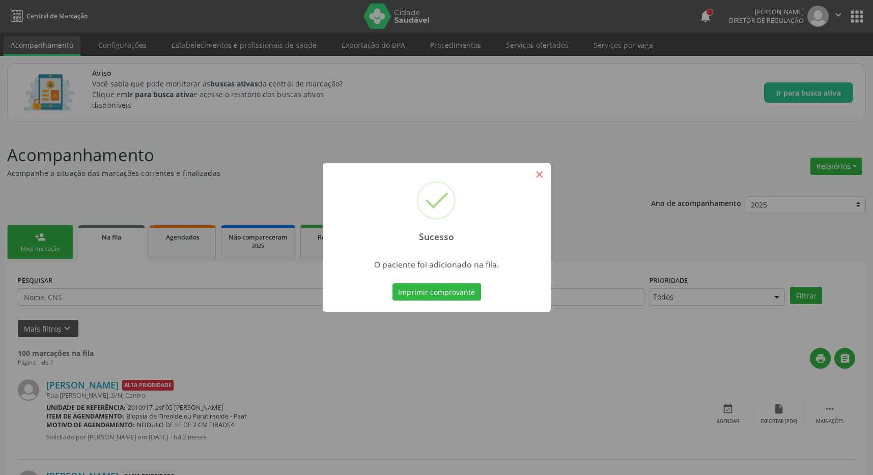
click at [534, 183] on div "Sucesso ×" at bounding box center [437, 207] width 228 height 88
click at [537, 177] on button "×" at bounding box center [539, 174] width 17 height 17
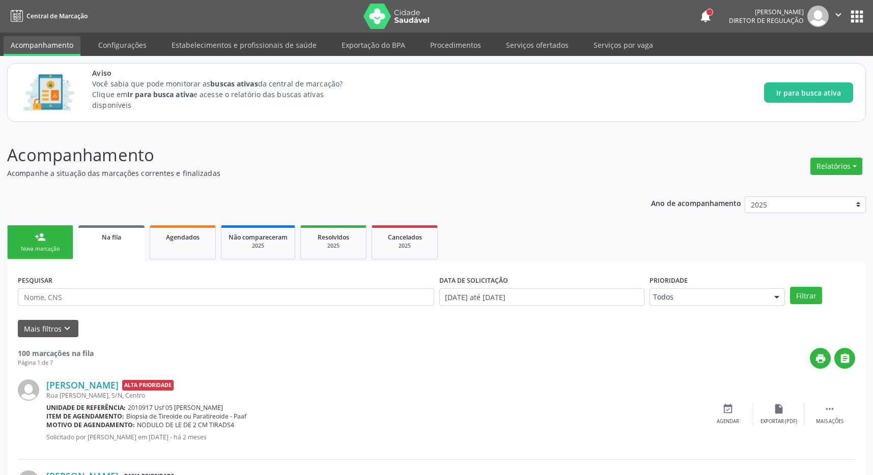
click at [862, 13] on button "apps" at bounding box center [857, 17] width 18 height 18
